Goal: Task Accomplishment & Management: Use online tool/utility

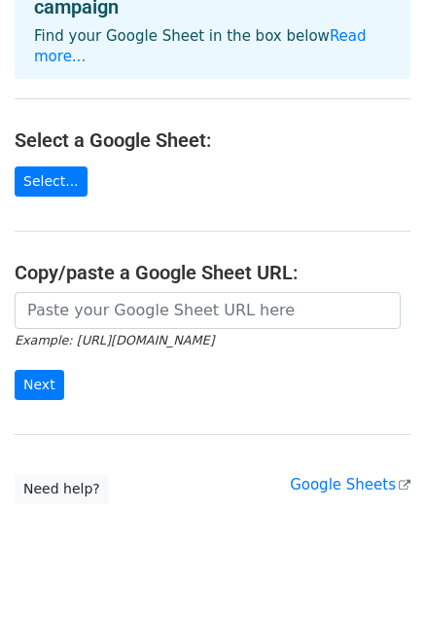
scroll to position [179, 0]
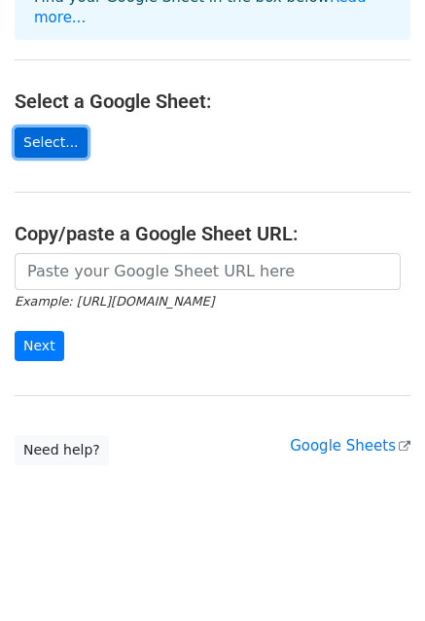
click at [32, 140] on link "Select..." at bounding box center [51, 143] width 73 height 30
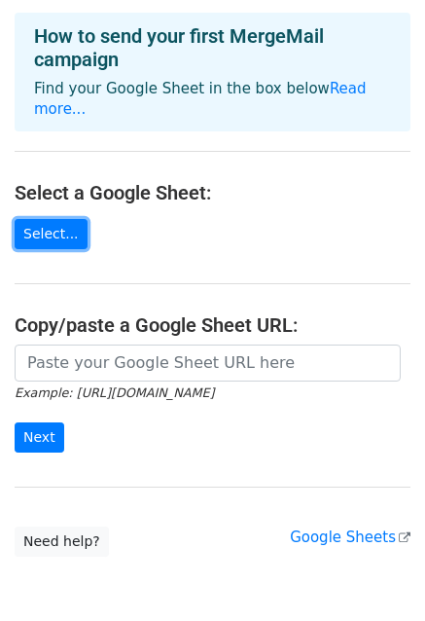
scroll to position [0, 0]
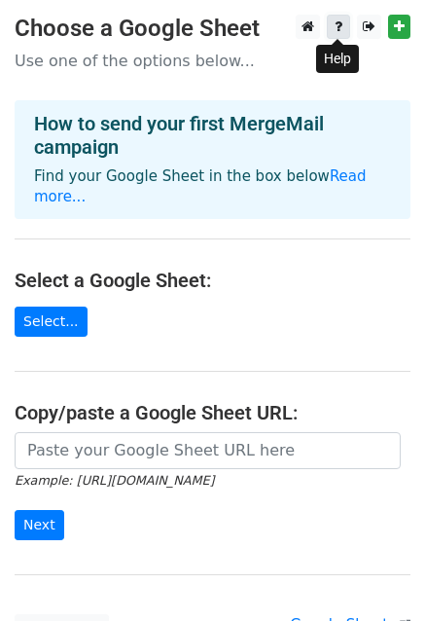
click at [339, 18] on link at bounding box center [338, 27] width 23 height 24
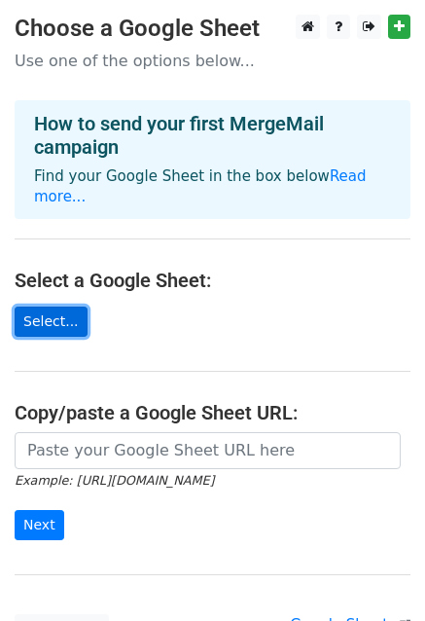
click at [68, 315] on link "Select..." at bounding box center [51, 322] width 73 height 30
click at [130, 502] on form "Example: https://docs.google.com/spreadsheets/d/abc/edit Next" at bounding box center [213, 486] width 396 height 109
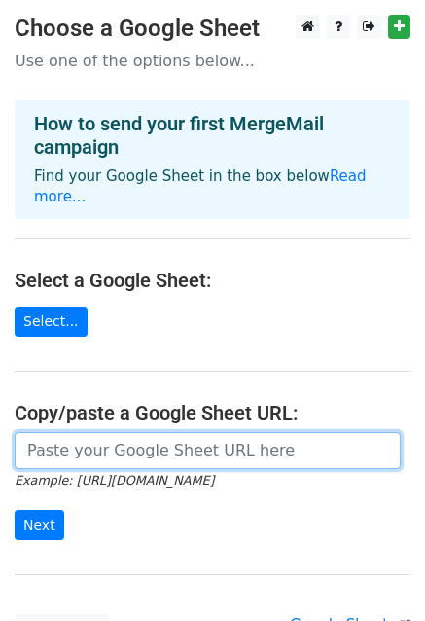
click at [136, 451] on input "url" at bounding box center [208, 450] width 386 height 37
paste input "https://docs.google.com/spreadsheets/d/1F3U823fmzaGJsrtgPVVjEvlz7meMziJUCmhV4KL…"
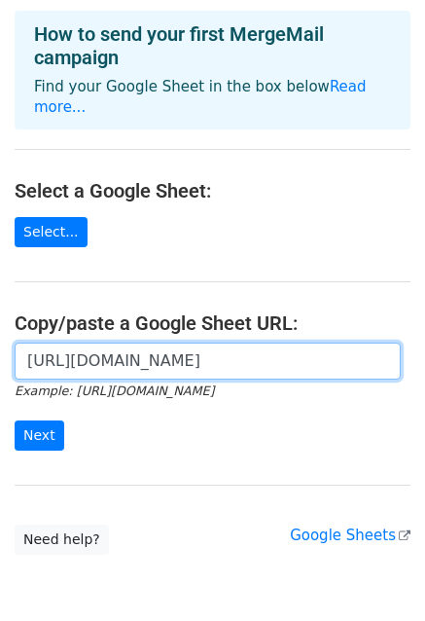
scroll to position [179, 0]
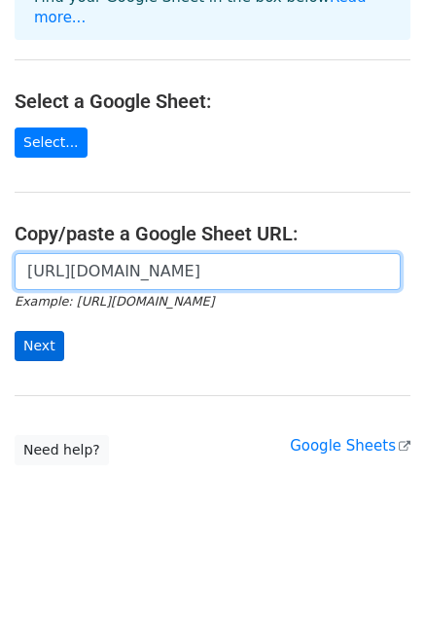
type input "https://docs.google.com/spreadsheets/d/1F3U823fmzaGJsrtgPVVjEvlz7meMziJUCmhV4KL…"
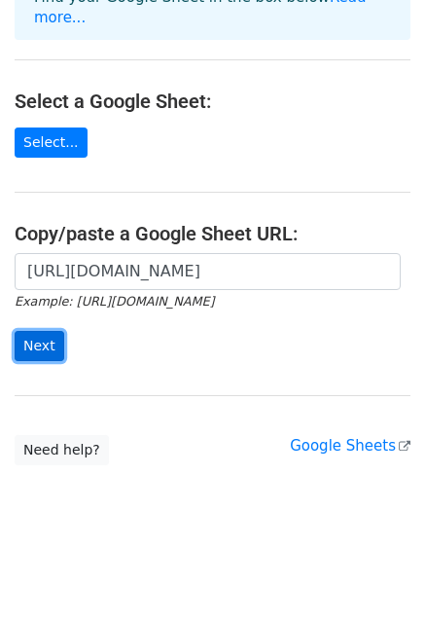
click at [53, 336] on input "Next" at bounding box center [40, 346] width 50 height 30
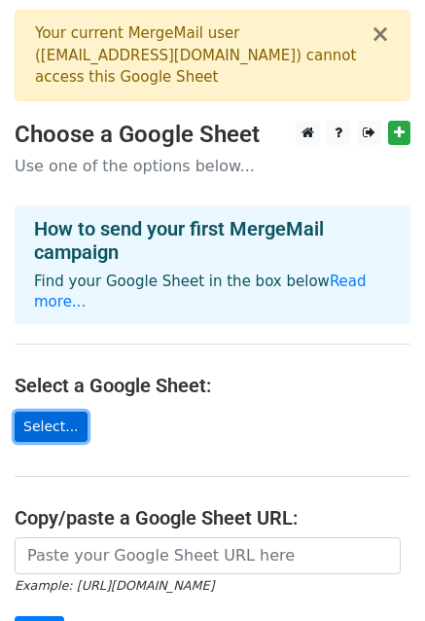
click at [63, 422] on link "Select..." at bounding box center [51, 427] width 73 height 30
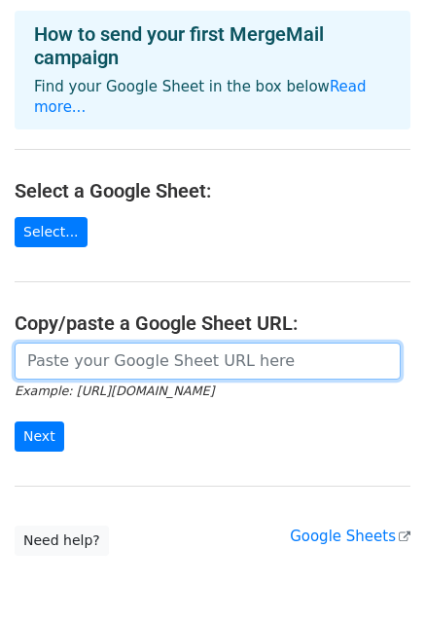
click at [168, 378] on input "url" at bounding box center [208, 361] width 386 height 37
paste input "https://docs.google.com/spreadsheets/d/19iol34w62HxWtasINNDFPg2hPb_S2NppfBVuZez…"
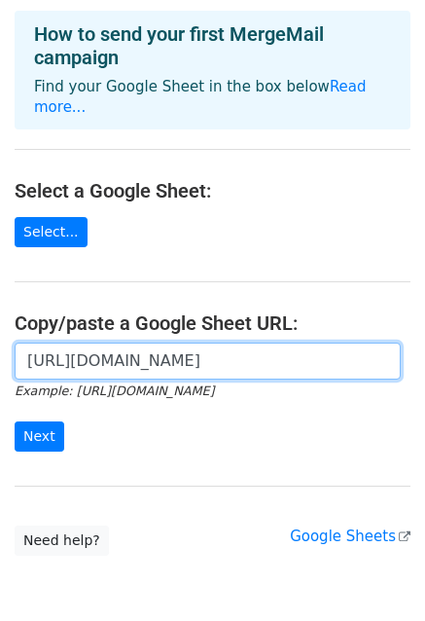
scroll to position [0, 491]
type input "https://docs.google.com/spreadsheets/d/19iol34w62HxWtasINNDFPg2hPb_S2NppfBVuZez…"
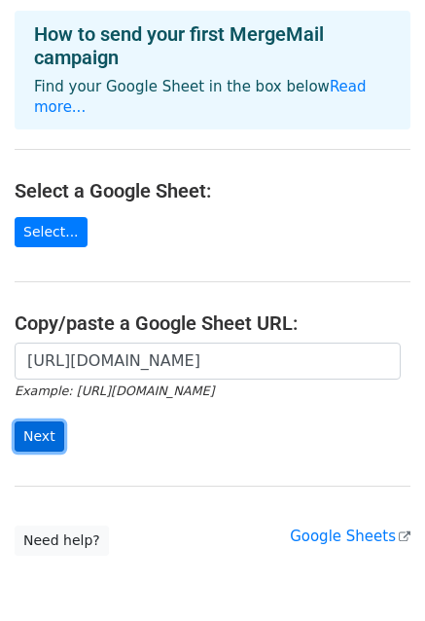
click at [47, 424] on input "Next" at bounding box center [40, 437] width 50 height 30
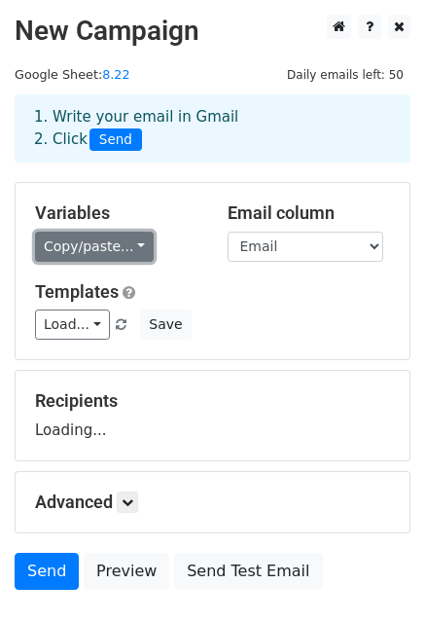
click at [100, 238] on link "Copy/paste..." at bounding box center [94, 247] width 119 height 30
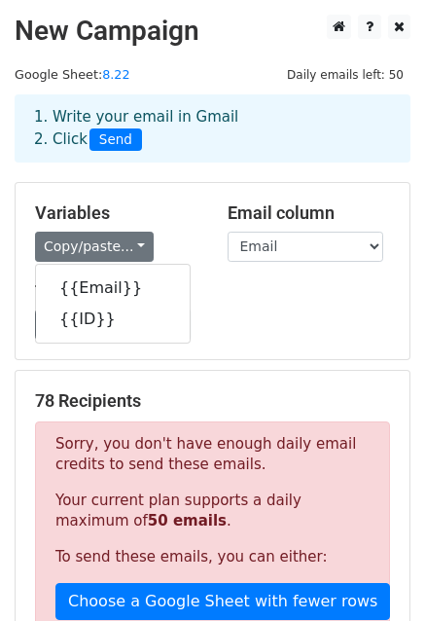
click at [103, 209] on h5 "Variables" at bounding box center [117, 212] width 164 height 21
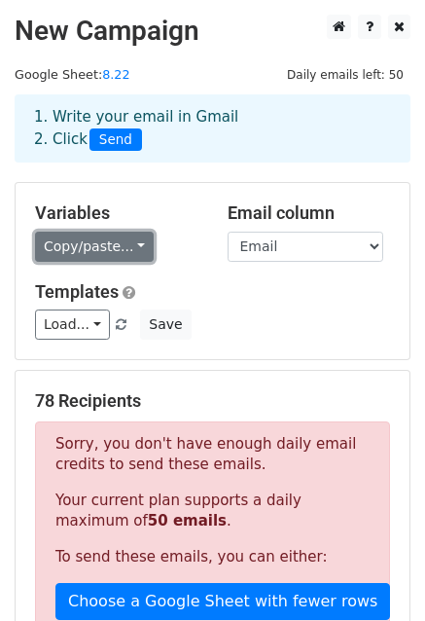
click at [90, 245] on link "Copy/paste..." at bounding box center [94, 247] width 119 height 30
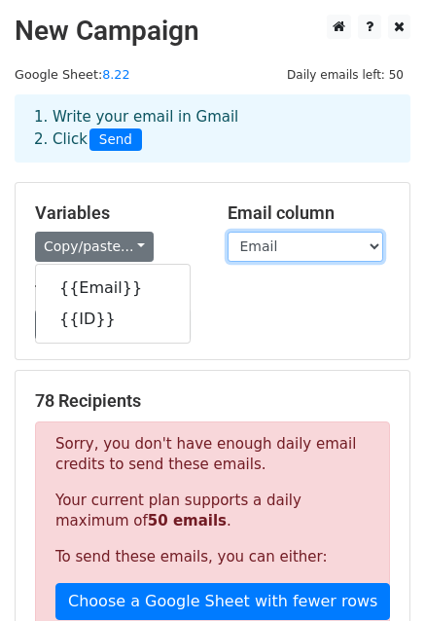
click at [284, 239] on select "Email ID" at bounding box center [306, 247] width 156 height 30
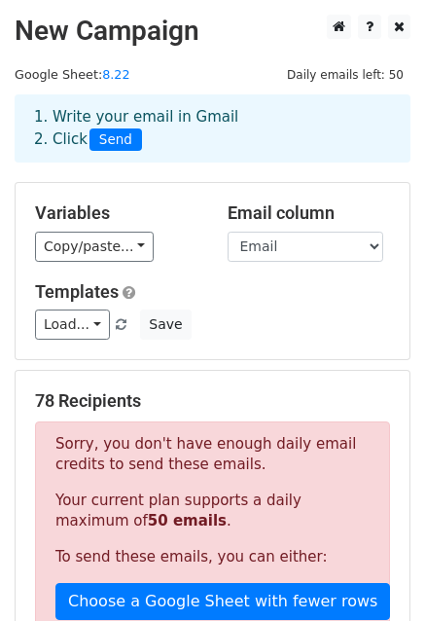
click at [200, 204] on div "Variables Copy/paste... {{Email}} {{ID}}" at bounding box center [116, 231] width 193 height 59
click at [89, 328] on link "Load..." at bounding box center [72, 325] width 75 height 30
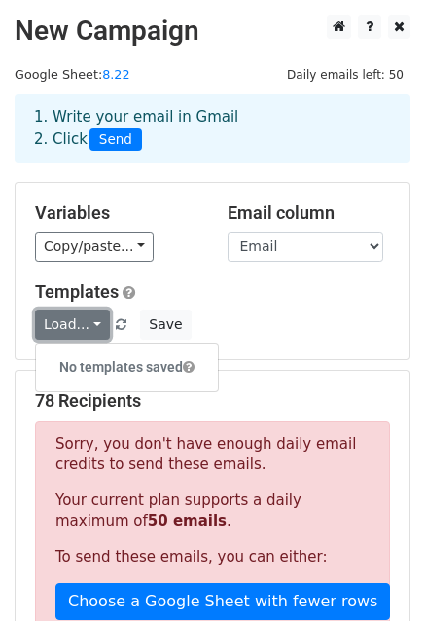
click at [89, 328] on link "Load..." at bounding box center [72, 325] width 75 height 30
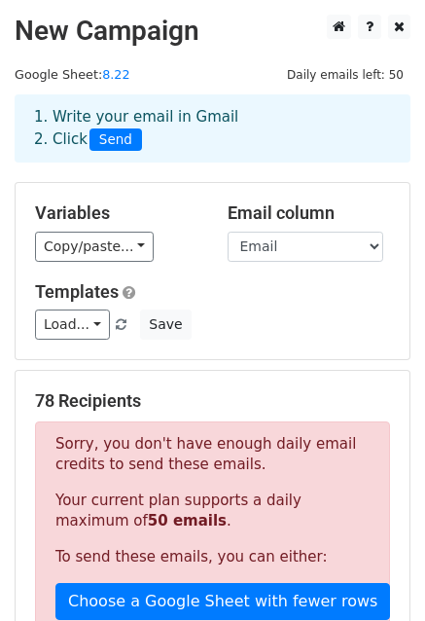
click at [229, 316] on div "Load... No templates saved Save" at bounding box center [212, 325] width 385 height 30
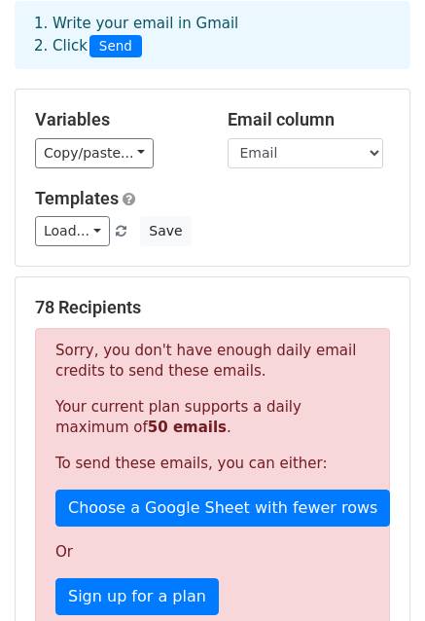
scroll to position [292, 0]
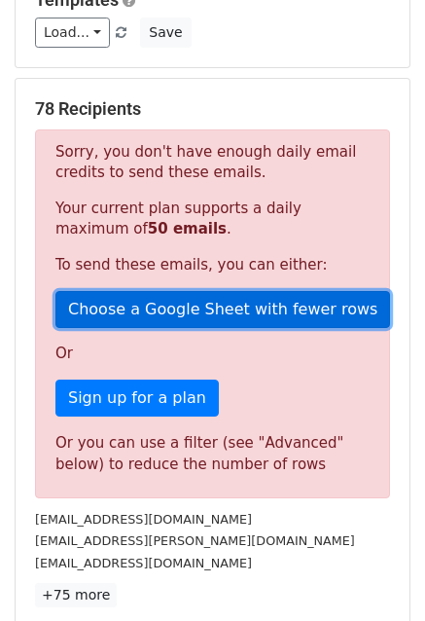
click at [281, 310] on link "Choose a Google Sheet with fewer rows" at bounding box center [222, 309] width 335 height 37
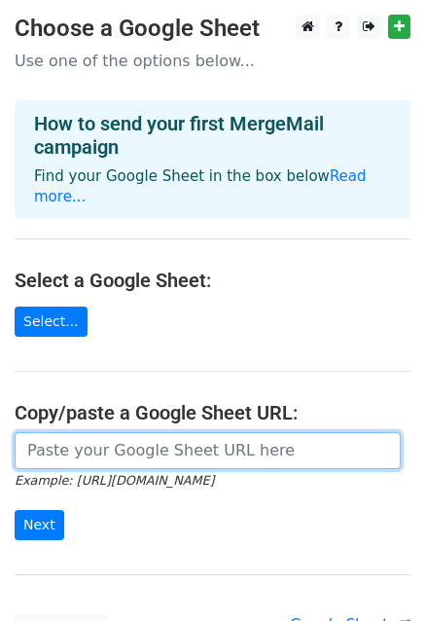
click at [156, 452] on input "url" at bounding box center [208, 450] width 386 height 37
paste input "https://docs.google.com/spreadsheets/d/19iol34w62HxWtasINNDFPg2hPb_S2NppfBVuZez…"
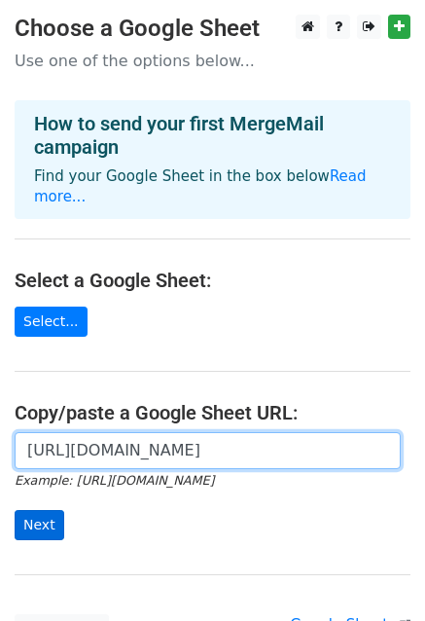
type input "https://docs.google.com/spreadsheets/d/19iol34w62HxWtasINNDFPg2hPb_S2NppfBVuZez…"
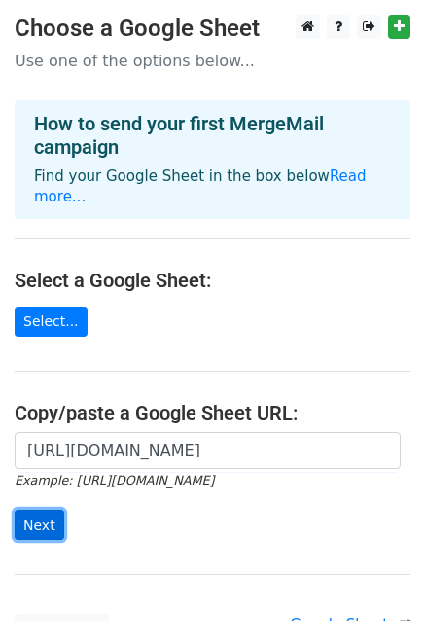
click at [41, 524] on input "Next" at bounding box center [40, 525] width 50 height 30
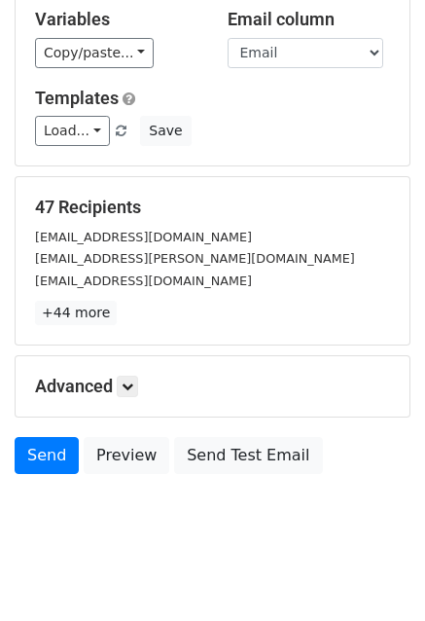
scroll to position [195, 0]
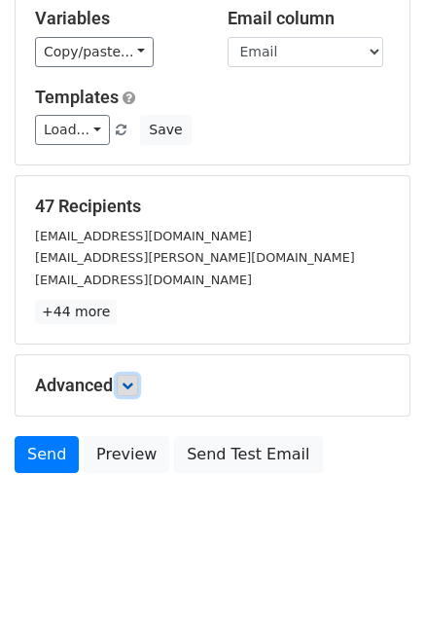
click at [132, 387] on icon at bounding box center [128, 386] width 12 height 12
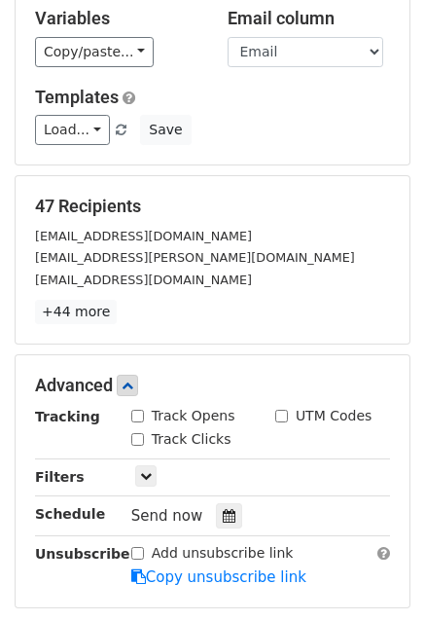
click at [154, 410] on label "Track Opens" at bounding box center [194, 416] width 84 height 20
click at [144, 410] on input "Track Opens" at bounding box center [137, 416] width 13 height 13
checkbox input "true"
click at [136, 436] on input "Track Clicks" at bounding box center [137, 439] width 13 height 13
checkbox input "true"
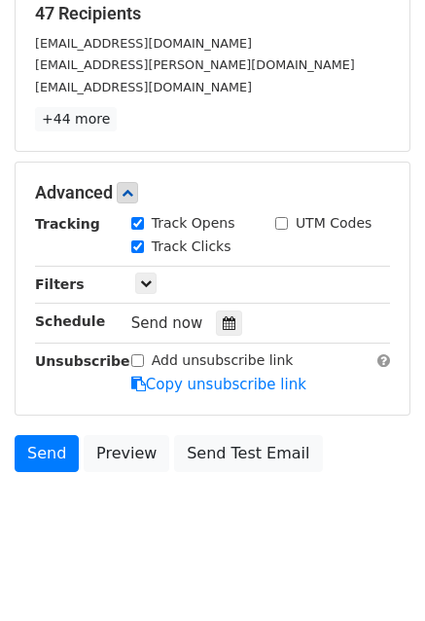
scroll to position [389, 0]
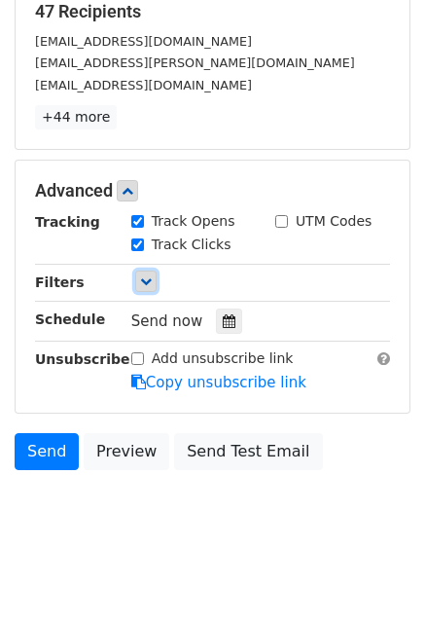
click at [150, 284] on icon at bounding box center [146, 281] width 12 height 12
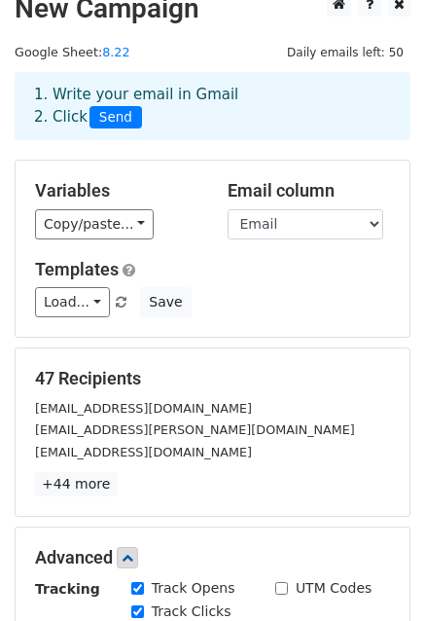
scroll to position [0, 0]
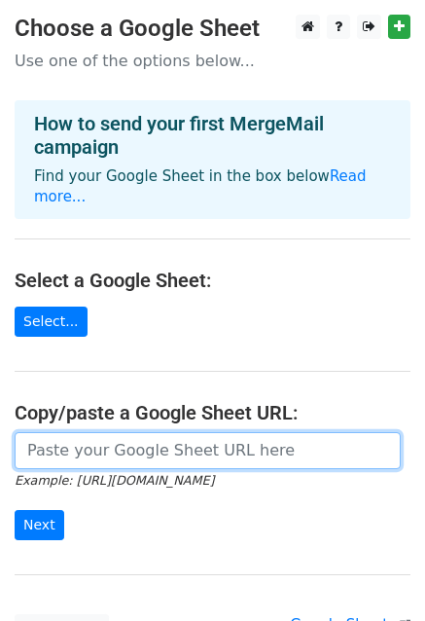
click at [74, 463] on input "url" at bounding box center [208, 450] width 386 height 37
paste input "[URL][DOMAIN_NAME]"
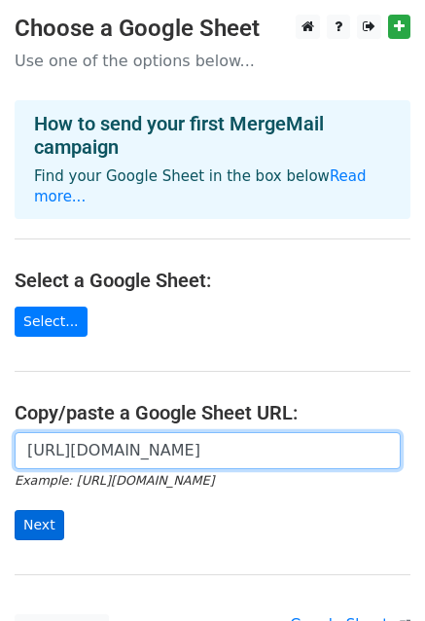
type input "[URL][DOMAIN_NAME]"
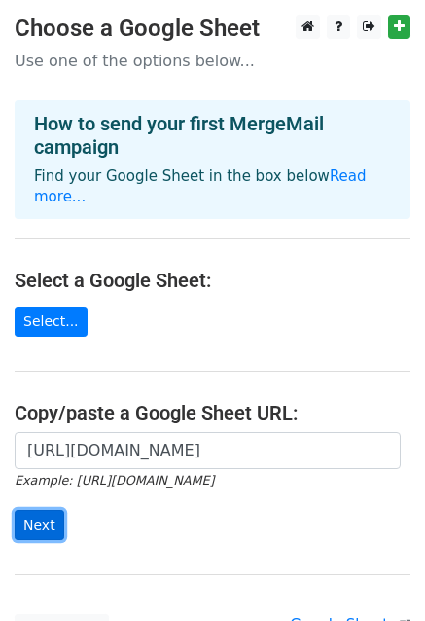
click at [42, 512] on input "Next" at bounding box center [40, 525] width 50 height 30
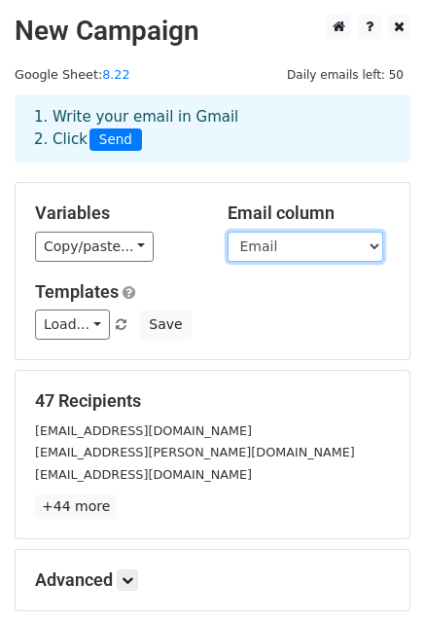
click at [332, 243] on select "Email ID" at bounding box center [306, 247] width 156 height 30
click at [228, 232] on select "Email ID" at bounding box center [306, 247] width 156 height 30
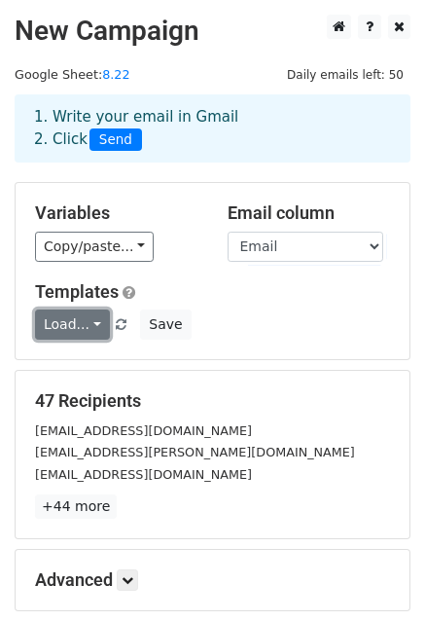
click at [58, 322] on link "Load..." at bounding box center [72, 325] width 75 height 30
click at [86, 335] on link "Load..." at bounding box center [72, 325] width 75 height 30
click at [242, 318] on div "Load... No templates saved Save" at bounding box center [212, 325] width 385 height 30
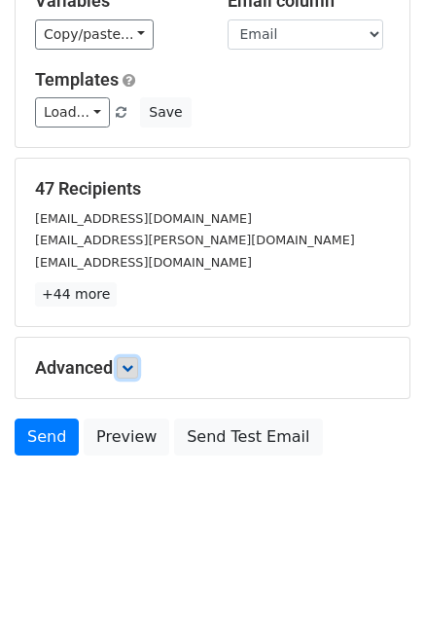
click at [136, 375] on link at bounding box center [127, 367] width 21 height 21
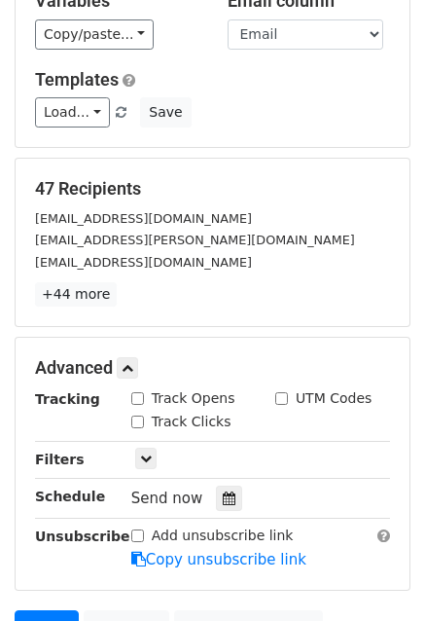
click at [139, 399] on input "Track Opens" at bounding box center [137, 398] width 13 height 13
checkbox input "true"
click at [132, 418] on input "Track Clicks" at bounding box center [137, 422] width 13 height 13
checkbox input "true"
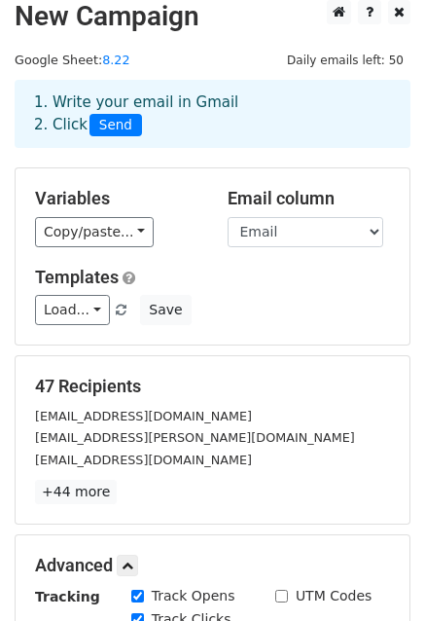
scroll to position [0, 0]
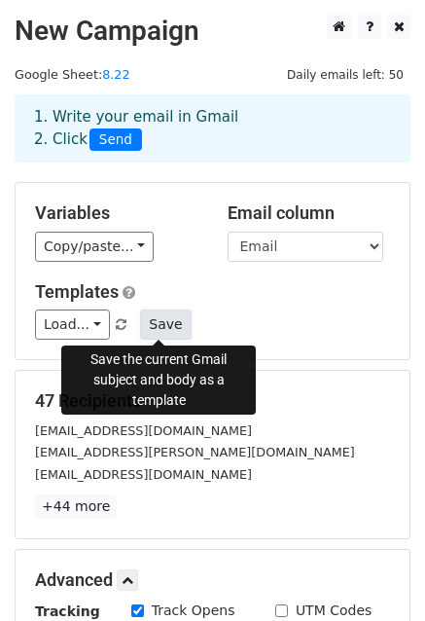
click at [162, 325] on button "Save" at bounding box center [165, 325] width 51 height 30
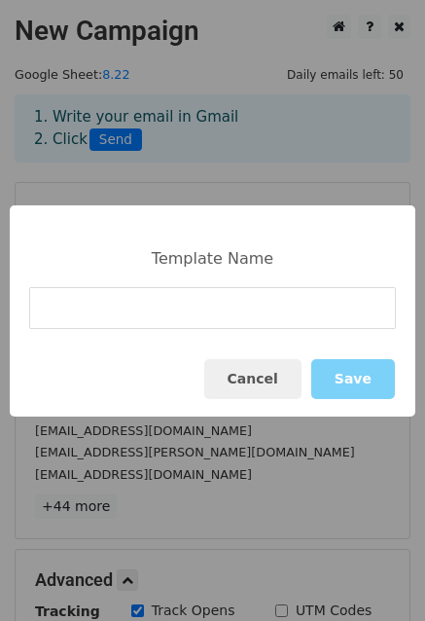
click at [205, 313] on input at bounding box center [212, 308] width 367 height 42
type input "跟进1"
click at [361, 378] on button "Save" at bounding box center [354, 379] width 84 height 40
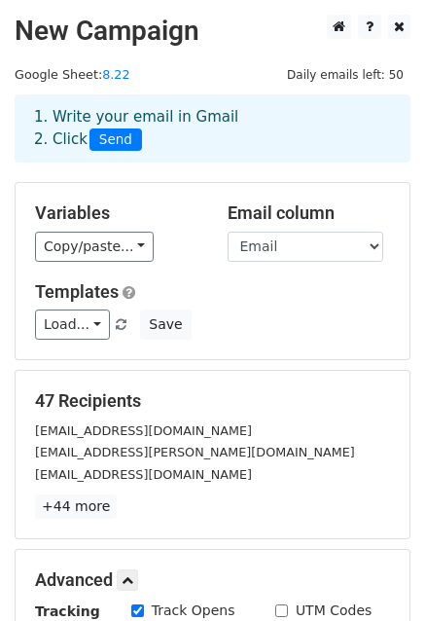
scroll to position [404, 0]
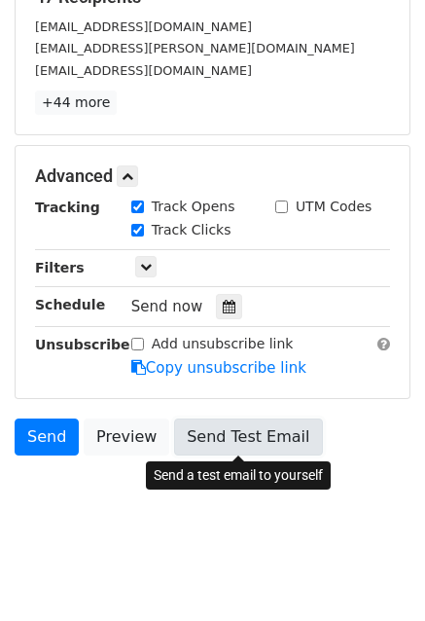
click at [246, 430] on link "Send Test Email" at bounding box center [248, 437] width 148 height 37
click at [269, 432] on link "Send Test Email" at bounding box center [248, 437] width 148 height 37
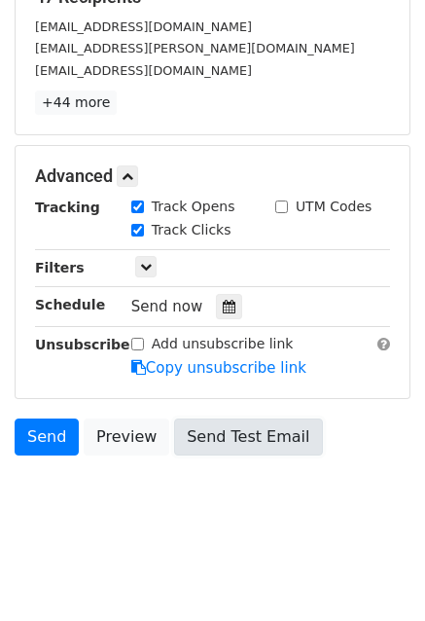
click at [269, 432] on link "Send Test Email" at bounding box center [248, 437] width 148 height 37
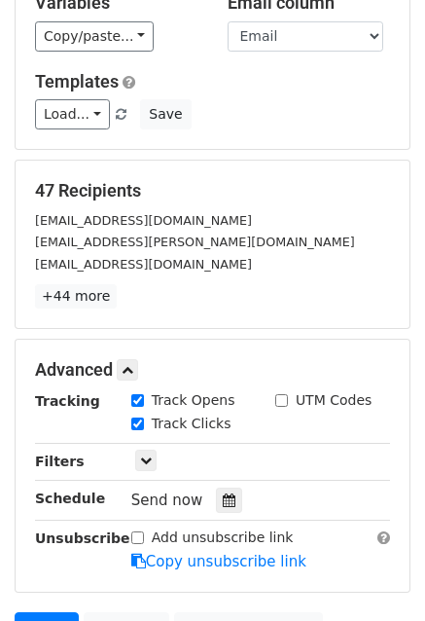
scroll to position [0, 0]
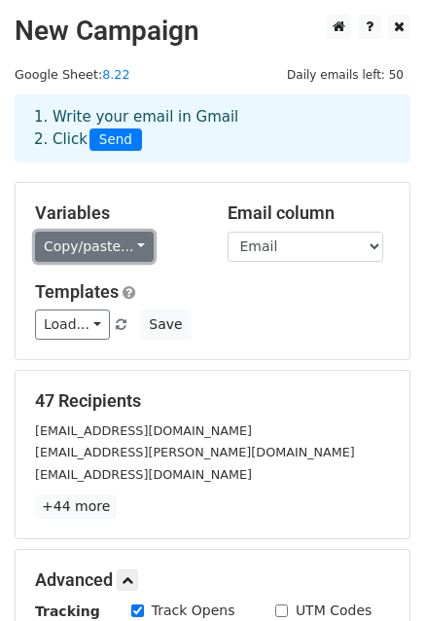
click at [78, 258] on link "Copy/paste..." at bounding box center [94, 247] width 119 height 30
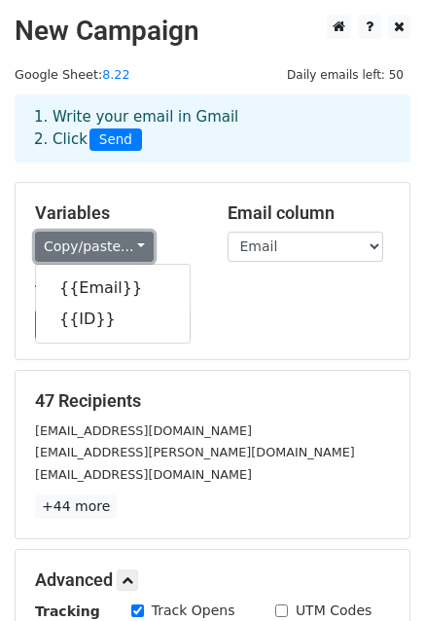
click at [78, 258] on link "Copy/paste..." at bounding box center [94, 247] width 119 height 30
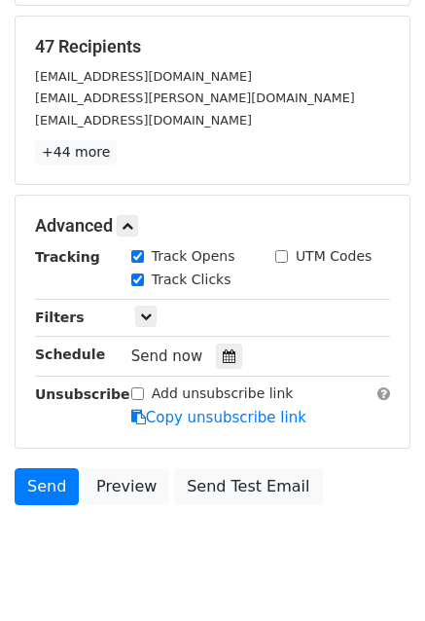
scroll to position [389, 0]
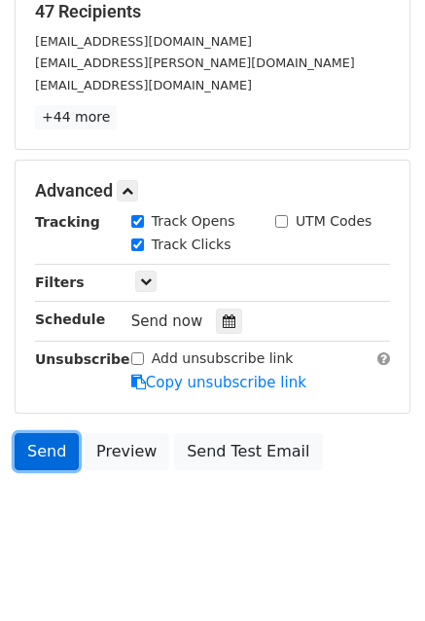
click at [64, 452] on link "Send" at bounding box center [47, 451] width 64 height 37
